Goal: Information Seeking & Learning: Learn about a topic

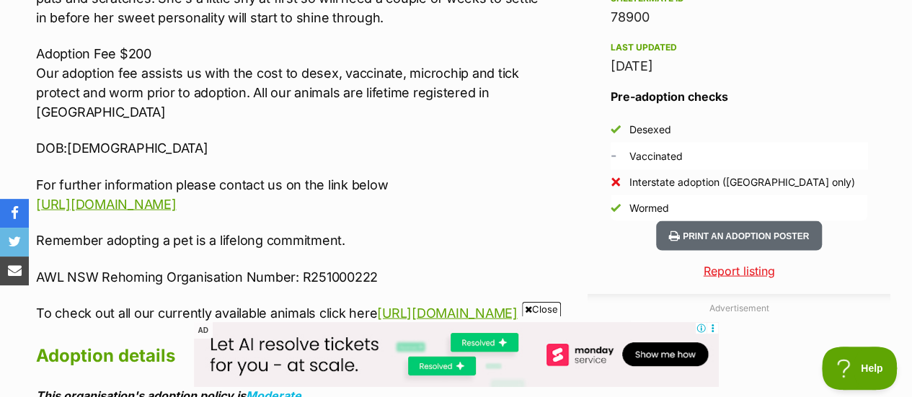
scroll to position [1416, 0]
